Goal: Task Accomplishment & Management: Complete application form

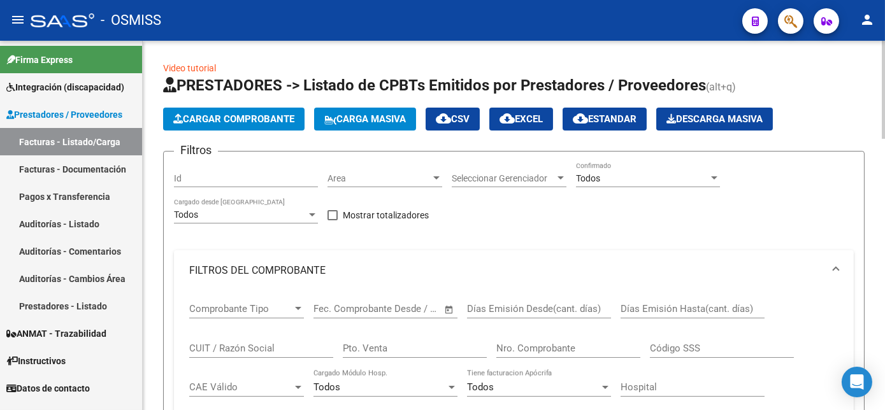
scroll to position [0, 273]
click at [241, 117] on span "Cargar Comprobante" at bounding box center [233, 118] width 121 height 11
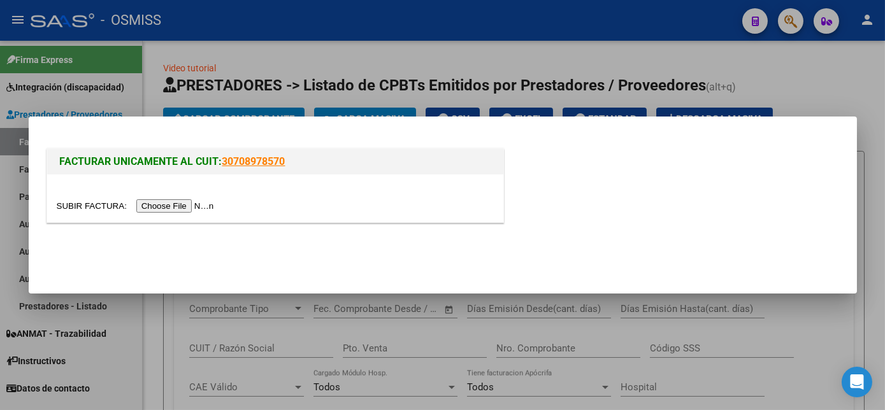
click at [177, 204] on input "file" at bounding box center [137, 205] width 161 height 13
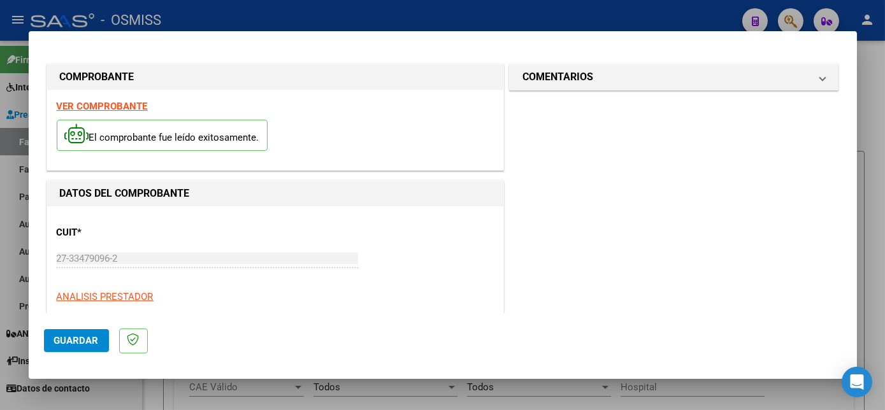
scroll to position [200, 0]
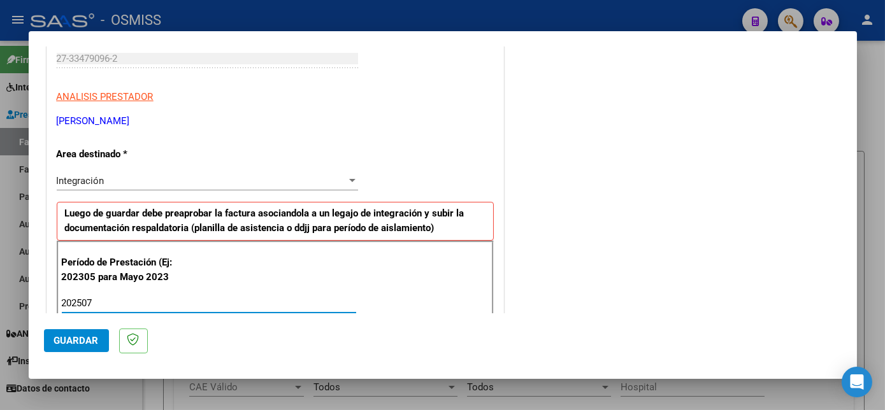
type input "202507"
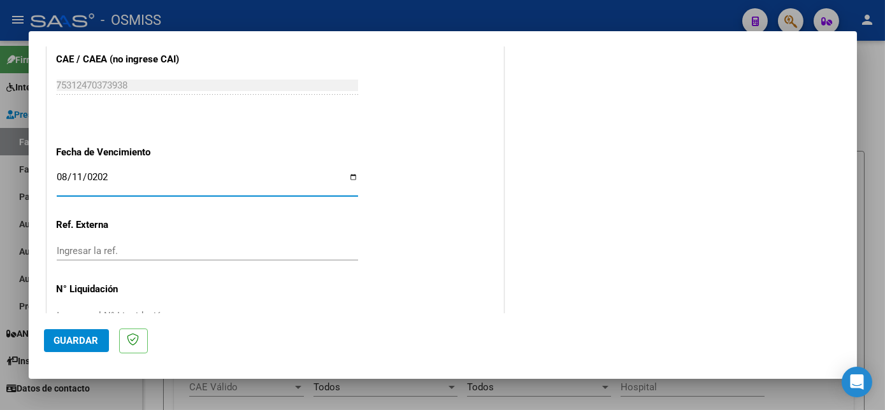
type input "[DATE]"
click at [80, 337] on span "Guardar" at bounding box center [76, 340] width 45 height 11
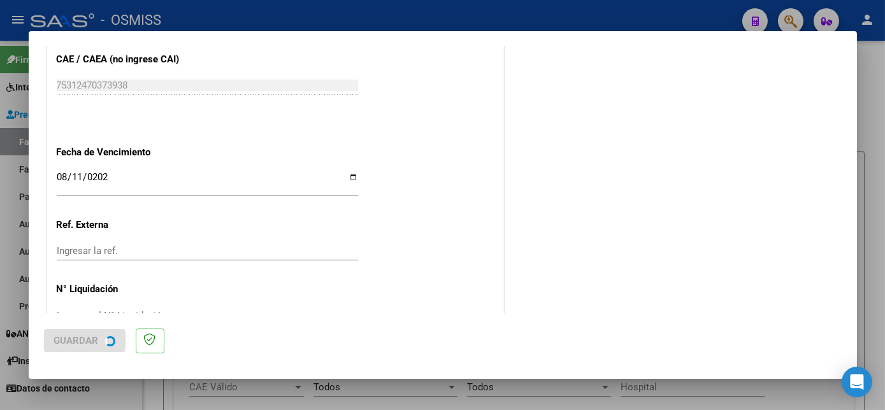
scroll to position [0, 0]
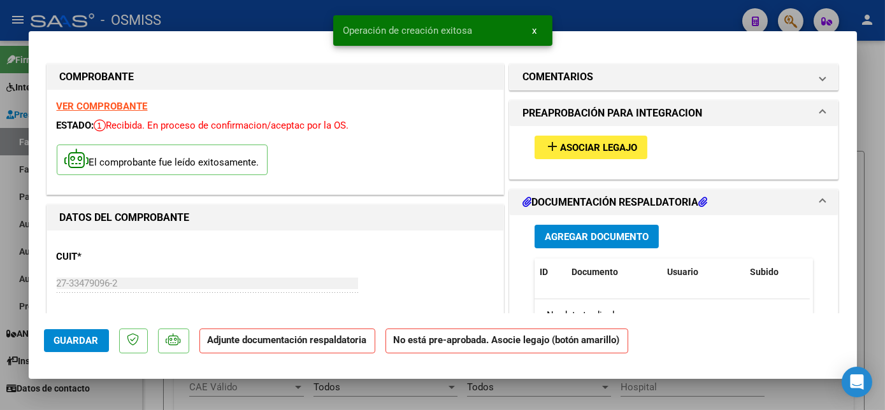
click at [596, 146] on span "Asociar Legajo" at bounding box center [598, 147] width 77 height 11
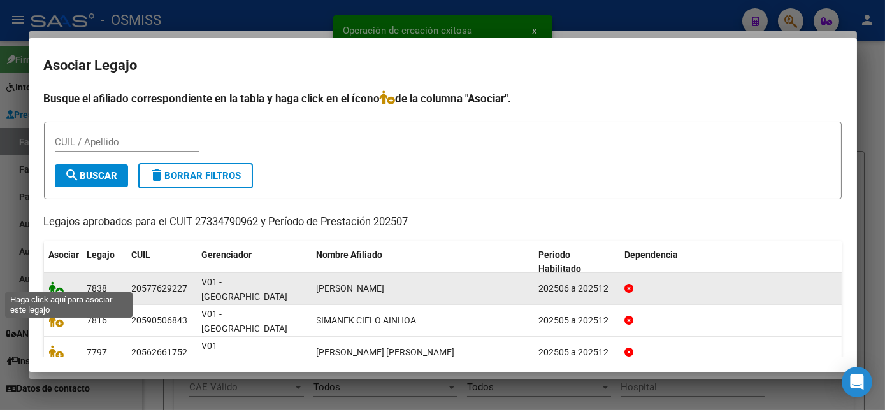
click at [56, 284] on icon at bounding box center [56, 288] width 15 height 14
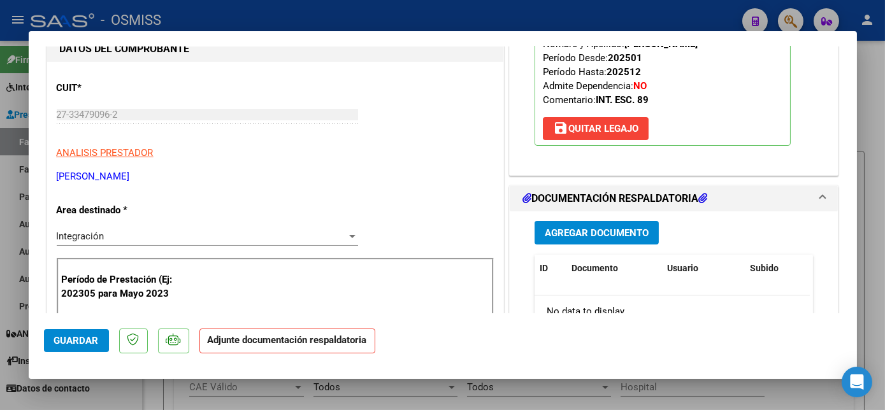
scroll to position [189, 0]
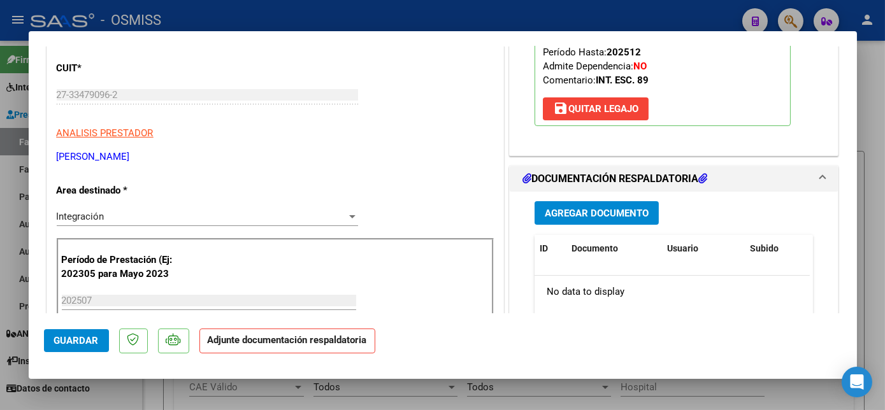
click at [563, 212] on span "Agregar Documento" at bounding box center [597, 213] width 104 height 11
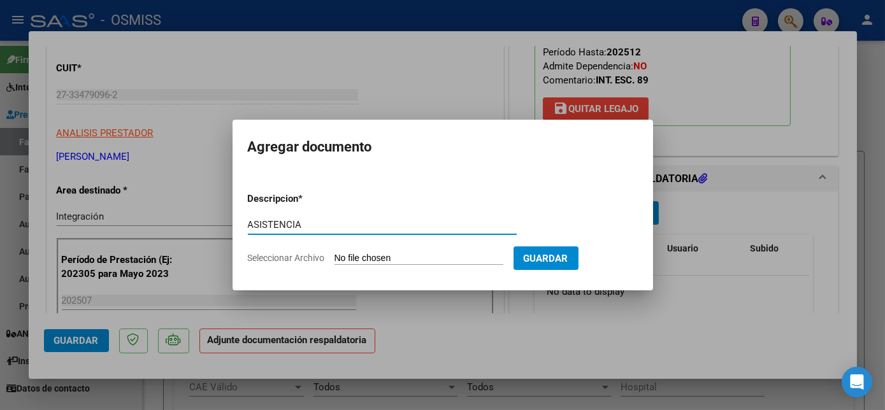
type input "ASISTENCIA"
click at [422, 260] on input "Seleccionar Archivo" at bounding box center [418, 259] width 169 height 12
type input "C:\fakepath\PLANILLA_57762922_RAFAELLI_202507 - [PERSON_NAME] (1).pdf"
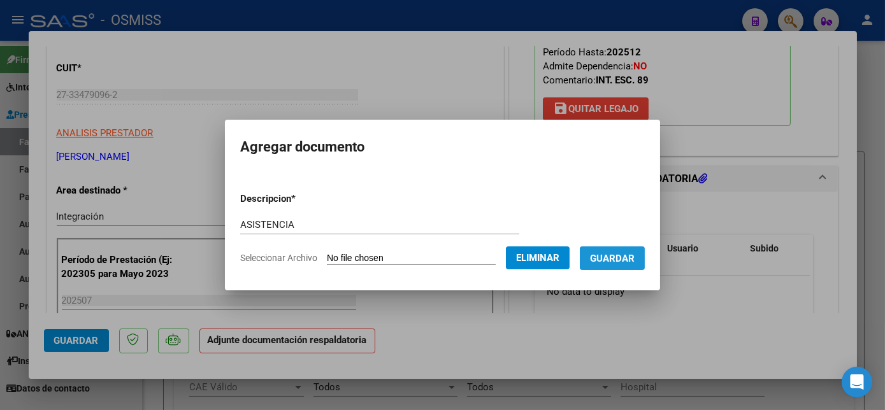
click at [608, 256] on span "Guardar" at bounding box center [612, 258] width 45 height 11
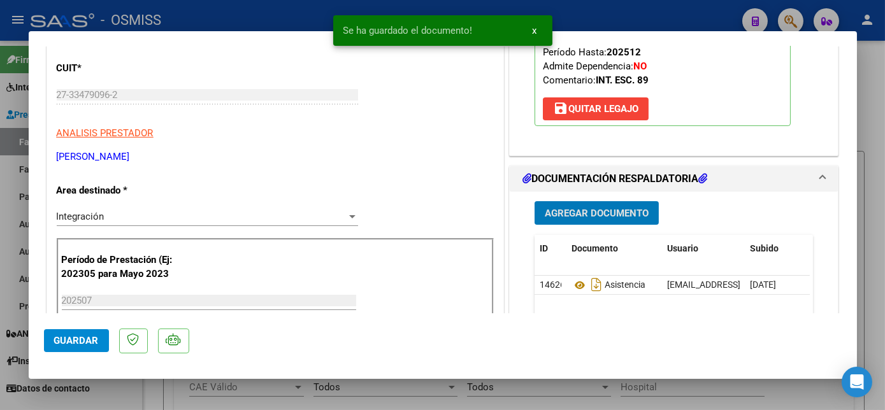
click at [83, 338] on span "Guardar" at bounding box center [76, 340] width 45 height 11
click at [131, 395] on div at bounding box center [442, 205] width 885 height 410
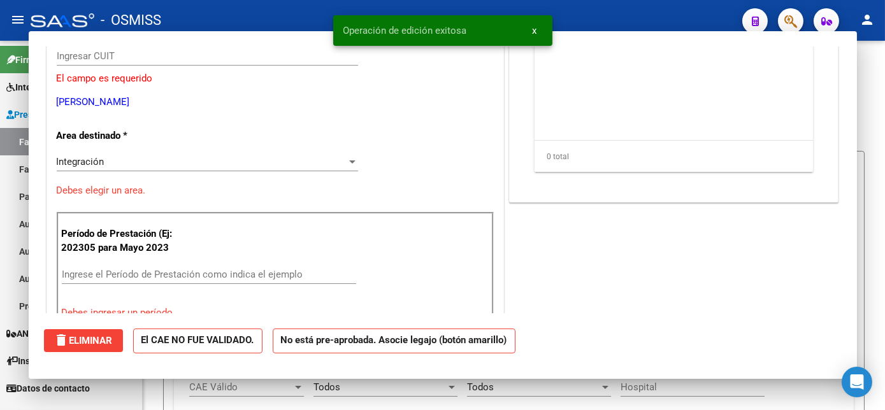
scroll to position [0, 0]
